Goal: Download file/media

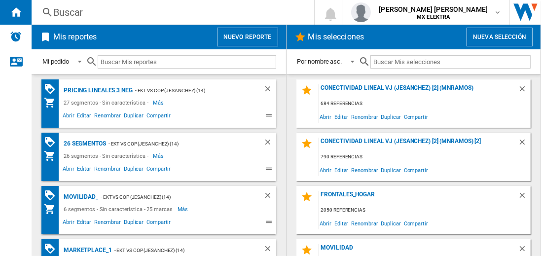
click at [98, 90] on div "Pricing lineales 3 neg" at bounding box center [97, 90] width 72 height 12
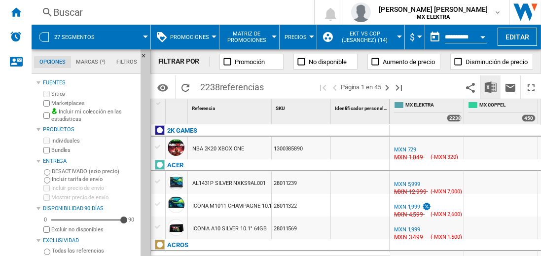
click at [491, 87] on img "Descargar en Excel" at bounding box center [491, 87] width 12 height 12
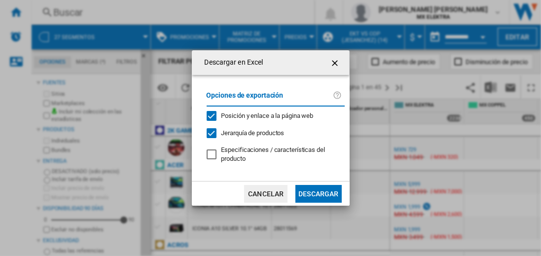
click at [318, 192] on button "Descargar" at bounding box center [318, 194] width 46 height 18
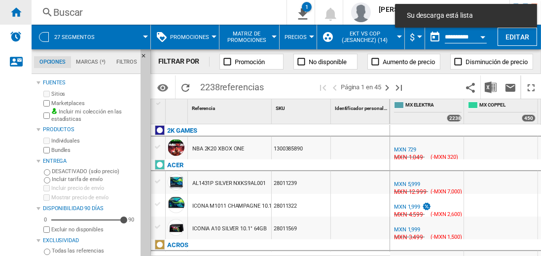
click at [16, 12] on ng-md-icon "Inicio" at bounding box center [16, 12] width 12 height 12
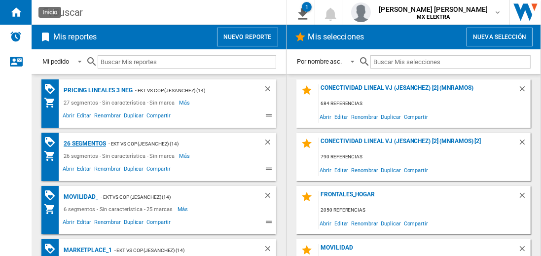
click at [85, 143] on div "26 segmentos" at bounding box center [83, 144] width 45 height 12
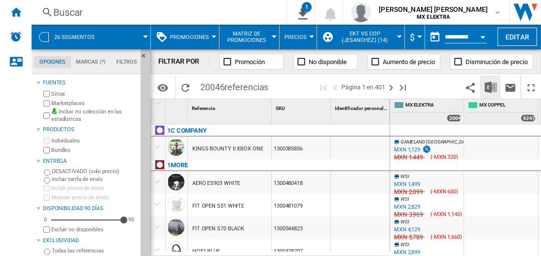
click at [491, 87] on img "Descargar en Excel" at bounding box center [491, 87] width 12 height 12
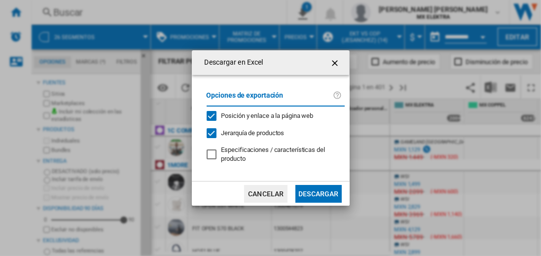
click at [318, 192] on button "Descargar" at bounding box center [318, 194] width 46 height 18
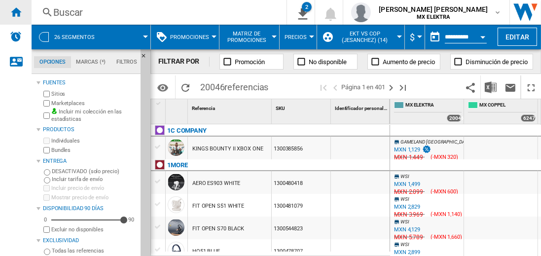
click at [16, 12] on ng-md-icon "Inicio" at bounding box center [16, 12] width 12 height 12
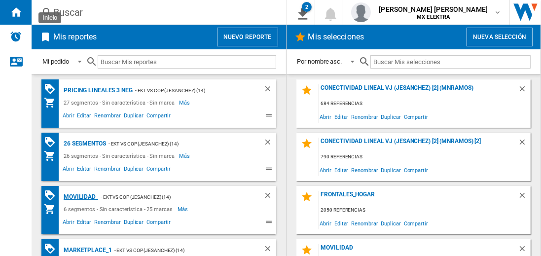
click at [79, 196] on div "MOVILIDAD_" at bounding box center [79, 197] width 37 height 12
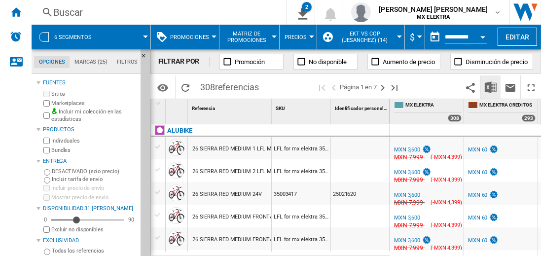
click at [491, 87] on img "Descargar en Excel" at bounding box center [491, 87] width 12 height 12
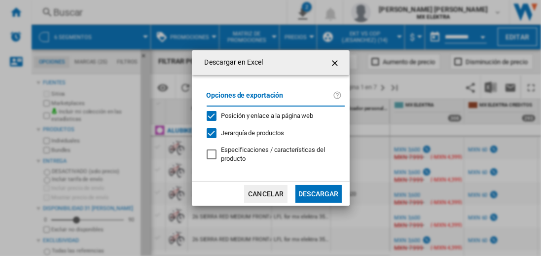
click at [318, 192] on button "Descargar" at bounding box center [318, 194] width 46 height 18
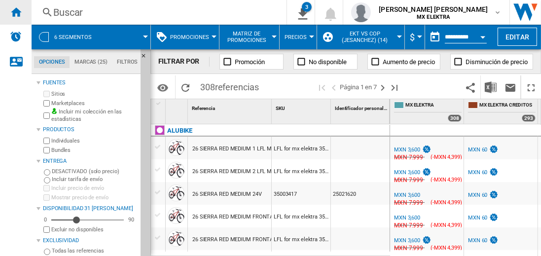
click at [16, 12] on ng-md-icon "Inicio" at bounding box center [16, 12] width 12 height 12
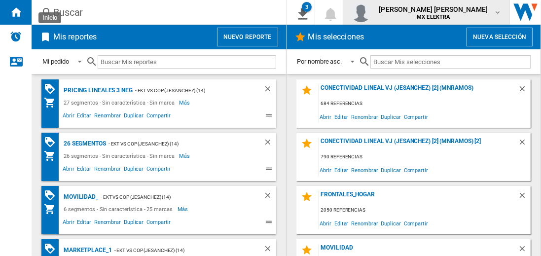
click at [443, 12] on span "[PERSON_NAME] [PERSON_NAME]" at bounding box center [433, 9] width 109 height 10
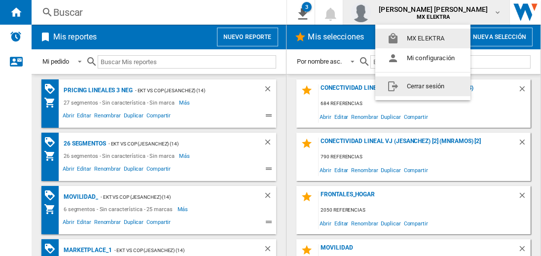
click at [423, 86] on button "Cerrar sesión" at bounding box center [422, 86] width 95 height 20
